Goal: Information Seeking & Learning: Check status

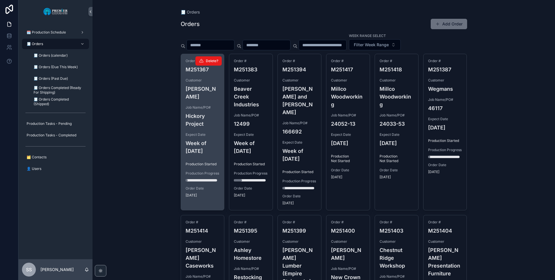
click at [211, 85] on h4 "[PERSON_NAME]" at bounding box center [202, 93] width 34 height 16
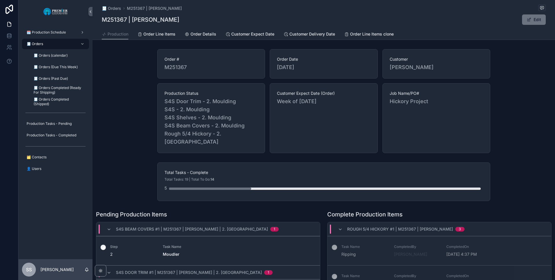
scroll to position [58, 0]
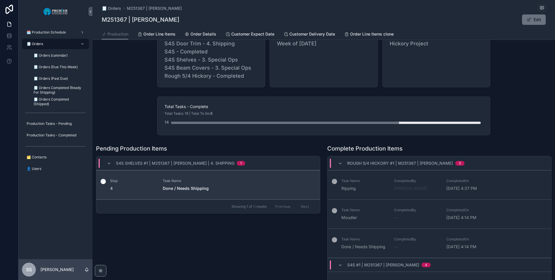
click at [100, 182] on div "scrollable content" at bounding box center [103, 184] width 14 height 29
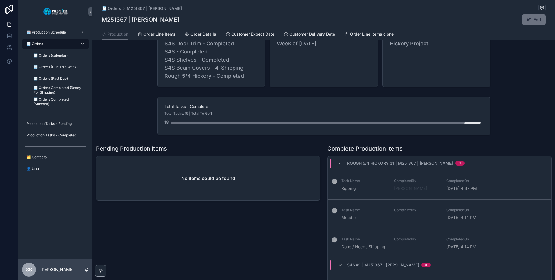
scroll to position [0, 0]
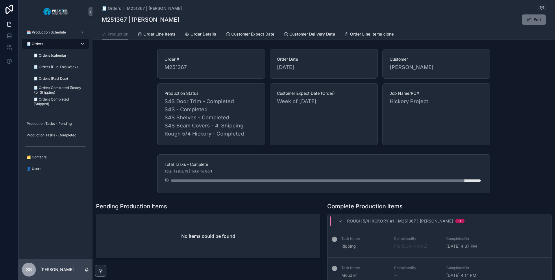
click at [60, 46] on div "🧾 Orders" at bounding box center [55, 43] width 60 height 9
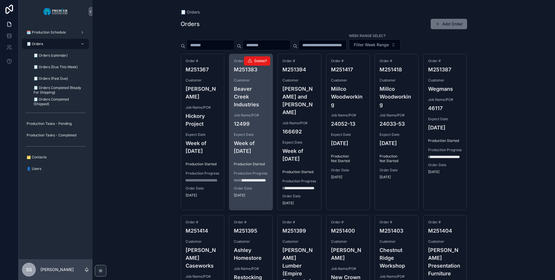
click at [250, 120] on h4 "12499" at bounding box center [251, 124] width 34 height 8
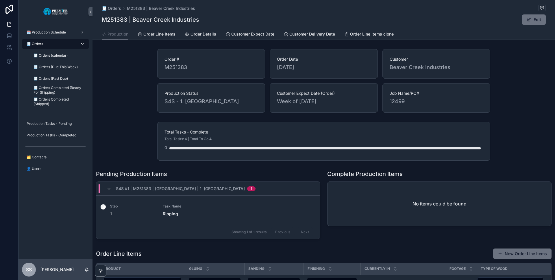
click at [37, 42] on span "🧾 Orders" at bounding box center [35, 44] width 16 height 5
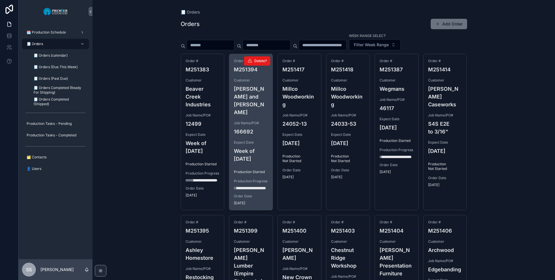
click at [241, 96] on h4 "[PERSON_NAME] and [PERSON_NAME]" at bounding box center [251, 100] width 34 height 31
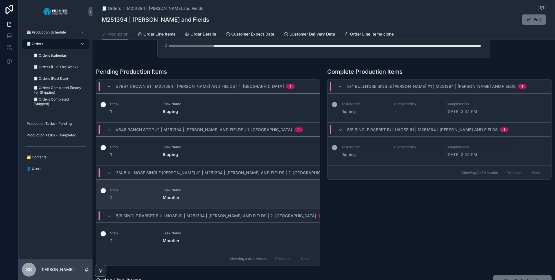
scroll to position [173, 0]
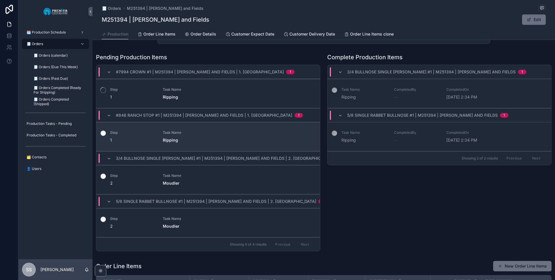
click at [101, 130] on label "scrollable content" at bounding box center [103, 133] width 6 height 7
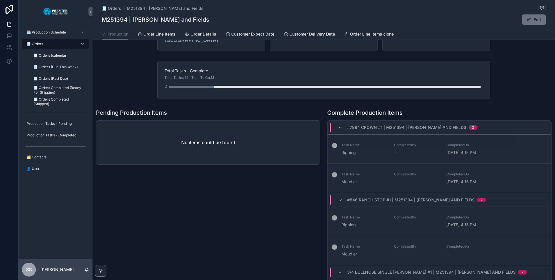
scroll to position [116, 0]
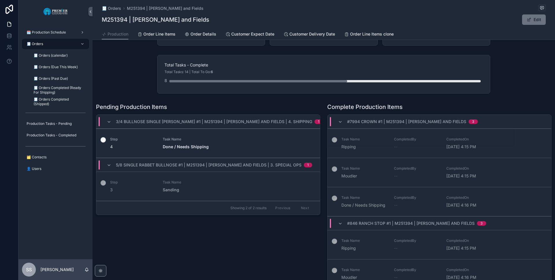
click at [103, 137] on label "scrollable content" at bounding box center [103, 140] width 6 height 7
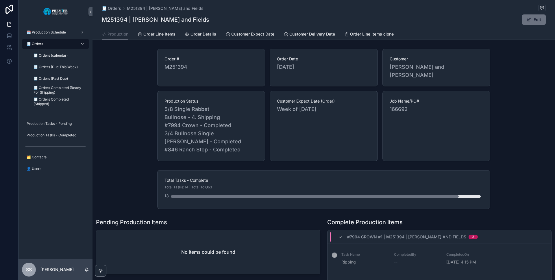
scroll to position [0, 0]
drag, startPoint x: 42, startPoint y: 43, endPoint x: 86, endPoint y: 56, distance: 46.0
click at [42, 43] on span "🧾 Orders" at bounding box center [35, 44] width 16 height 5
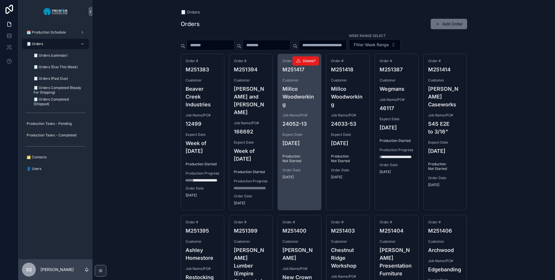
click at [291, 108] on div "Order # M251417 Customer Millco Woodworking Job Name/PO# 24052-13 Expect Date […" at bounding box center [299, 119] width 43 height 130
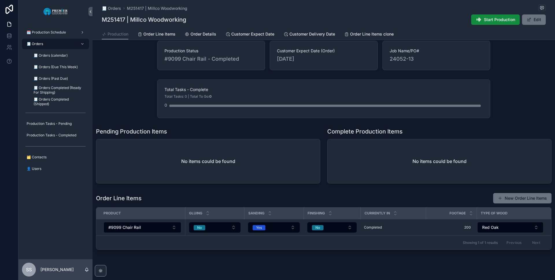
scroll to position [51, 0]
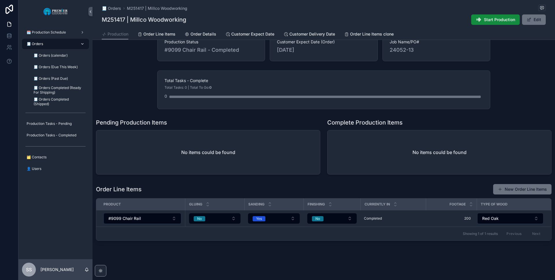
click at [54, 44] on div "🧾 Orders" at bounding box center [55, 43] width 60 height 9
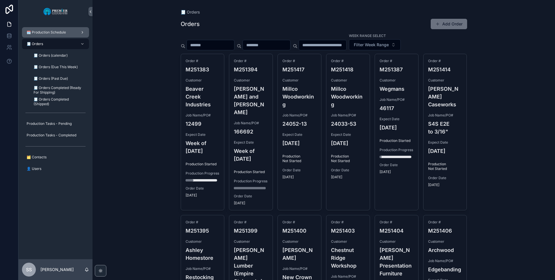
click at [50, 34] on span "🗓️ Production Schedule" at bounding box center [46, 32] width 39 height 5
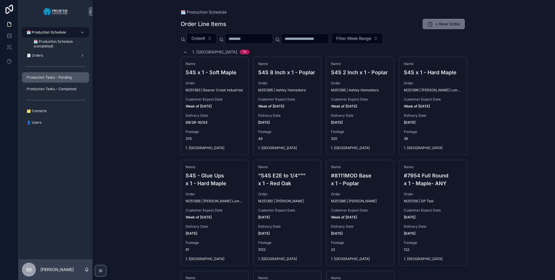
click at [53, 79] on span "Production Tasks - Pending" at bounding box center [49, 77] width 45 height 5
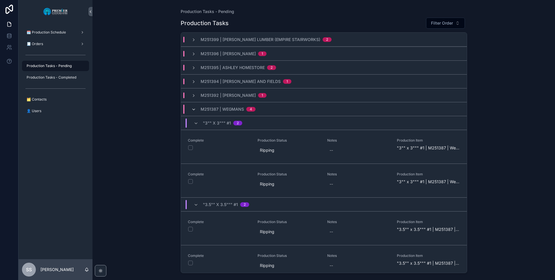
click at [192, 111] on icon "scrollable content" at bounding box center [193, 109] width 5 height 5
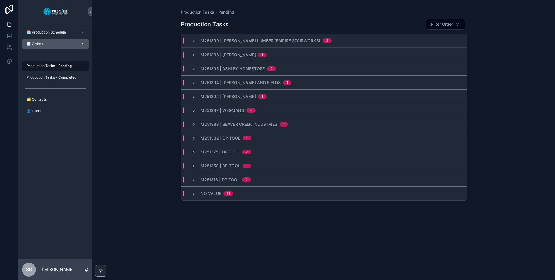
drag, startPoint x: 44, startPoint y: 44, endPoint x: 48, endPoint y: 48, distance: 5.7
click at [44, 45] on div "🧾 Orders" at bounding box center [55, 43] width 60 height 9
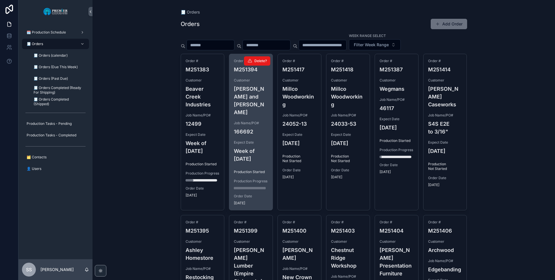
click at [260, 128] on h4 "166692" at bounding box center [251, 132] width 34 height 8
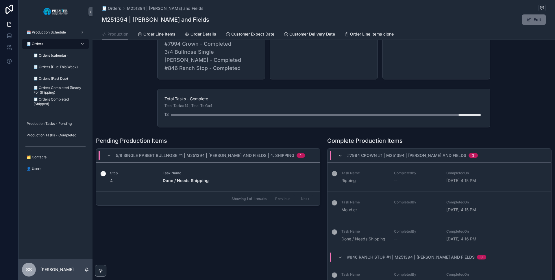
scroll to position [87, 0]
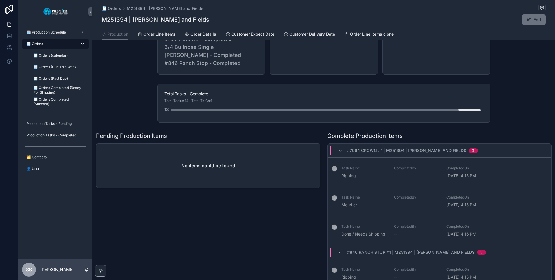
click at [59, 42] on div "🧾 Orders" at bounding box center [55, 43] width 60 height 9
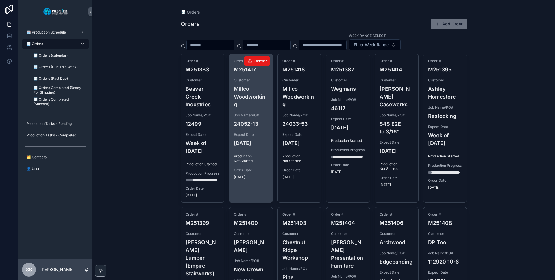
click at [250, 132] on div "Order # M251417 Customer Millco Woodworking Job Name/PO# 24052-13 Expect Date […" at bounding box center [250, 119] width 43 height 130
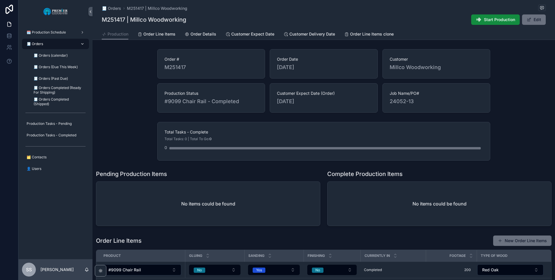
click at [46, 44] on div "🧾 Orders" at bounding box center [55, 43] width 60 height 9
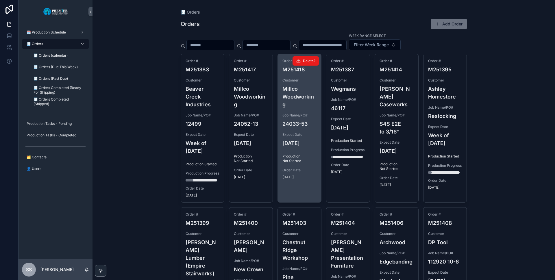
click at [288, 107] on h4 "Millco Woodworking" at bounding box center [299, 96] width 34 height 23
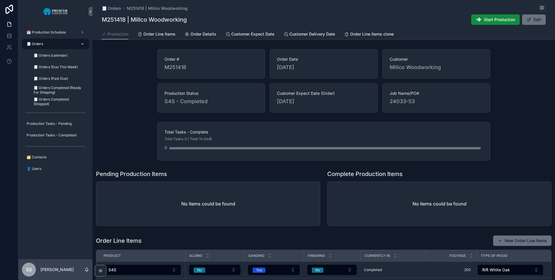
click at [62, 42] on div "🧾 Orders" at bounding box center [55, 43] width 60 height 9
